Goal: Transaction & Acquisition: Download file/media

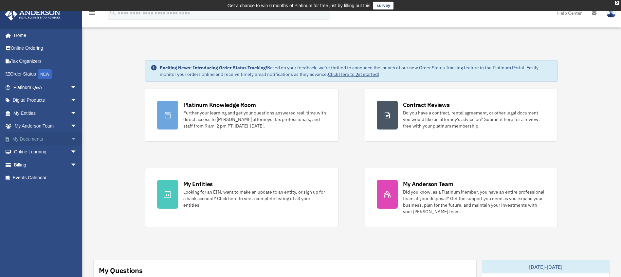
click at [20, 136] on link "My Documents arrow_drop_down" at bounding box center [46, 139] width 82 height 13
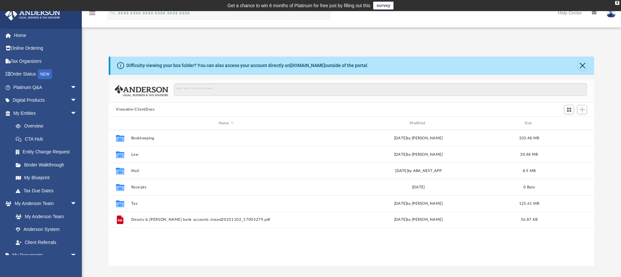
scroll to position [144, 481]
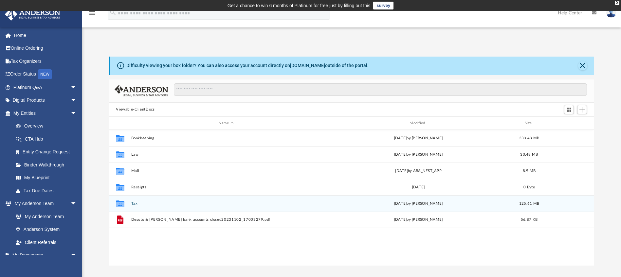
click at [132, 203] on button "Tax" at bounding box center [226, 204] width 190 height 4
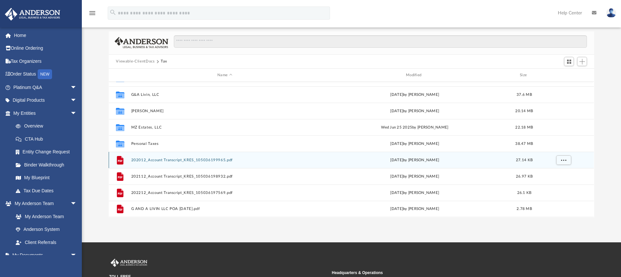
scroll to position [65, 0]
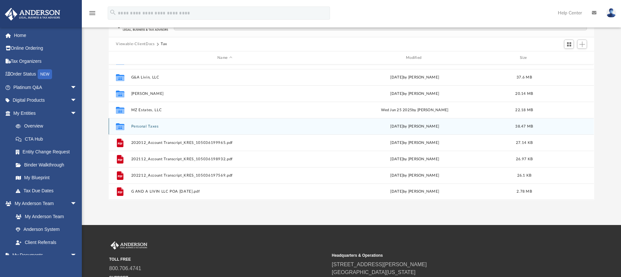
click at [131, 125] on button "Personal Taxes" at bounding box center [224, 126] width 187 height 4
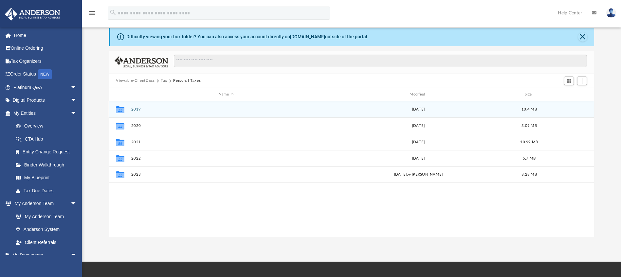
scroll to position [0, 0]
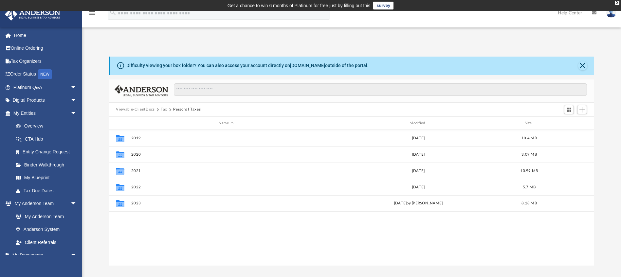
click at [163, 110] on button "Tax" at bounding box center [164, 110] width 7 height 6
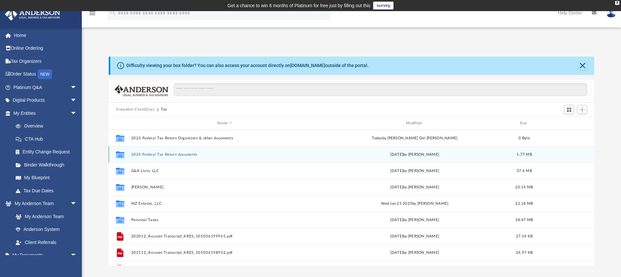
click at [130, 155] on div "Collaborated Folder 2024 Federal Tax Return documents Sat Aug 30 2025 by Allen …" at bounding box center [351, 154] width 485 height 16
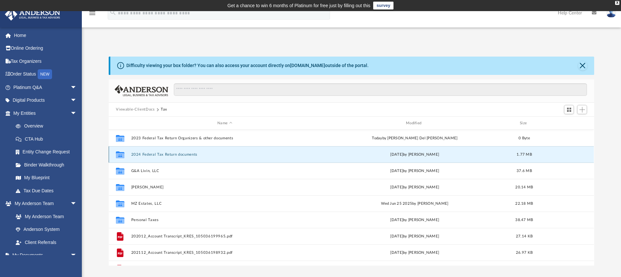
click at [145, 153] on button "2024 Federal Tax Return documents" at bounding box center [224, 155] width 187 height 4
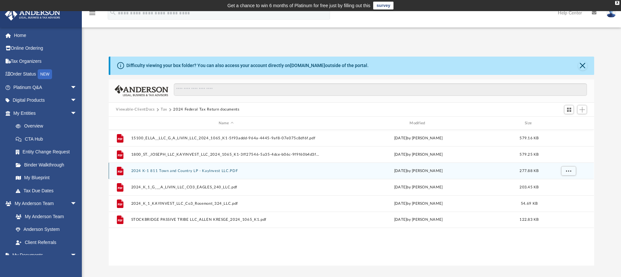
click at [158, 170] on button "2024 K-1 811 Town and Country LP - KayInvest LLC.PDF" at bounding box center [226, 171] width 190 height 4
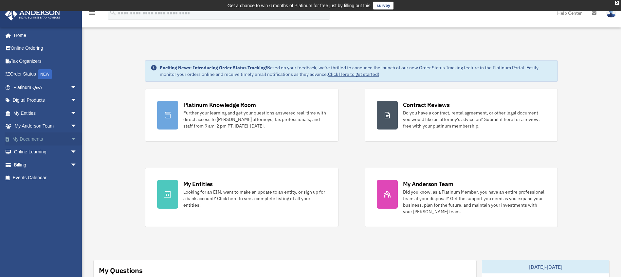
click at [31, 141] on link "My Documents arrow_drop_down" at bounding box center [46, 139] width 82 height 13
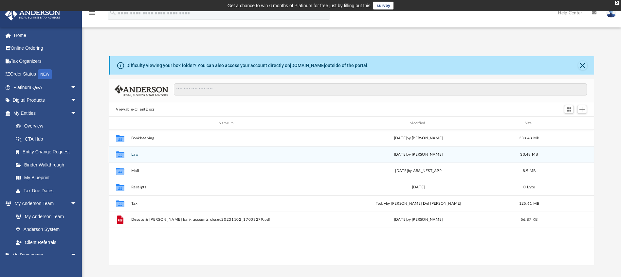
scroll to position [144, 481]
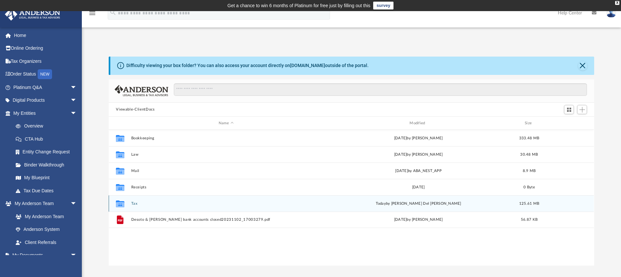
click at [134, 203] on button "Tax" at bounding box center [226, 204] width 190 height 4
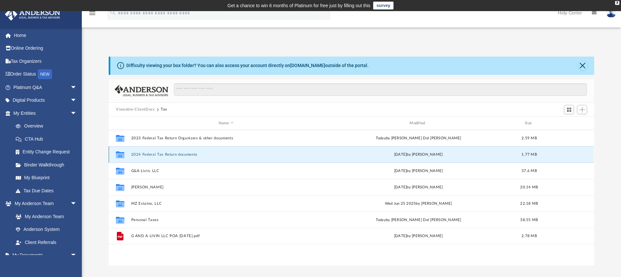
click at [148, 155] on button "2024 Federal Tax Return documents" at bounding box center [226, 155] width 190 height 4
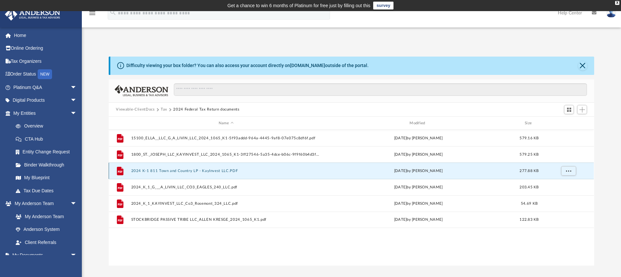
click at [148, 170] on button "2024 K-1 811 Town and Country LP - KayInvest LLC.PDF" at bounding box center [226, 171] width 190 height 4
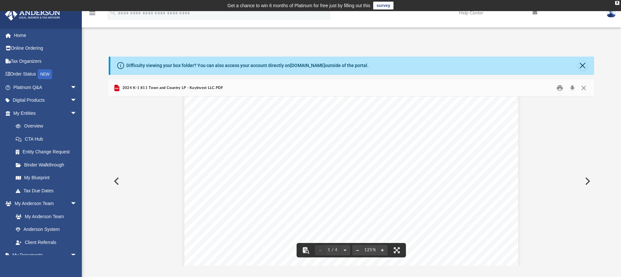
scroll to position [0, 0]
